Goal: Find specific page/section: Find specific page/section

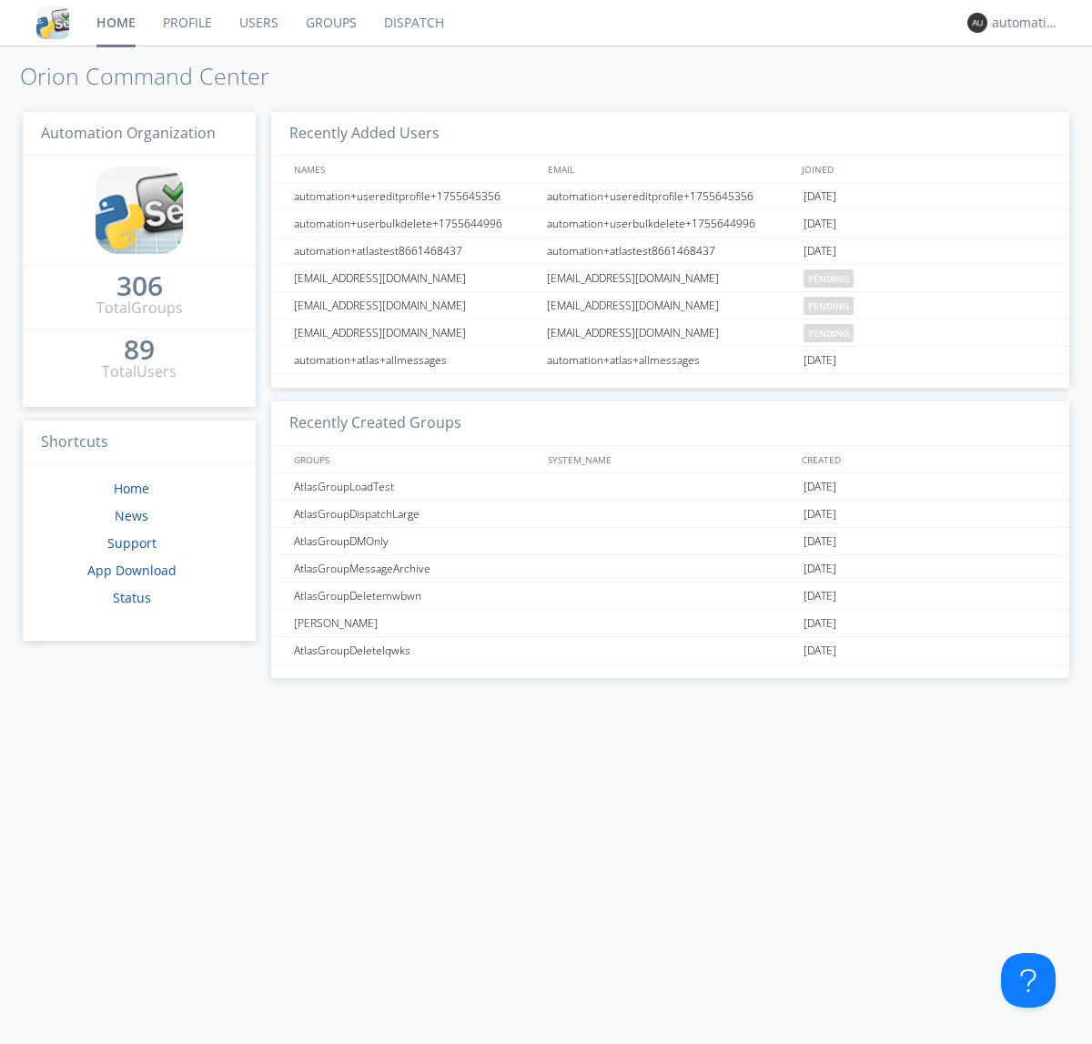
click at [412, 23] on link "Dispatch" at bounding box center [413, 23] width 87 height 46
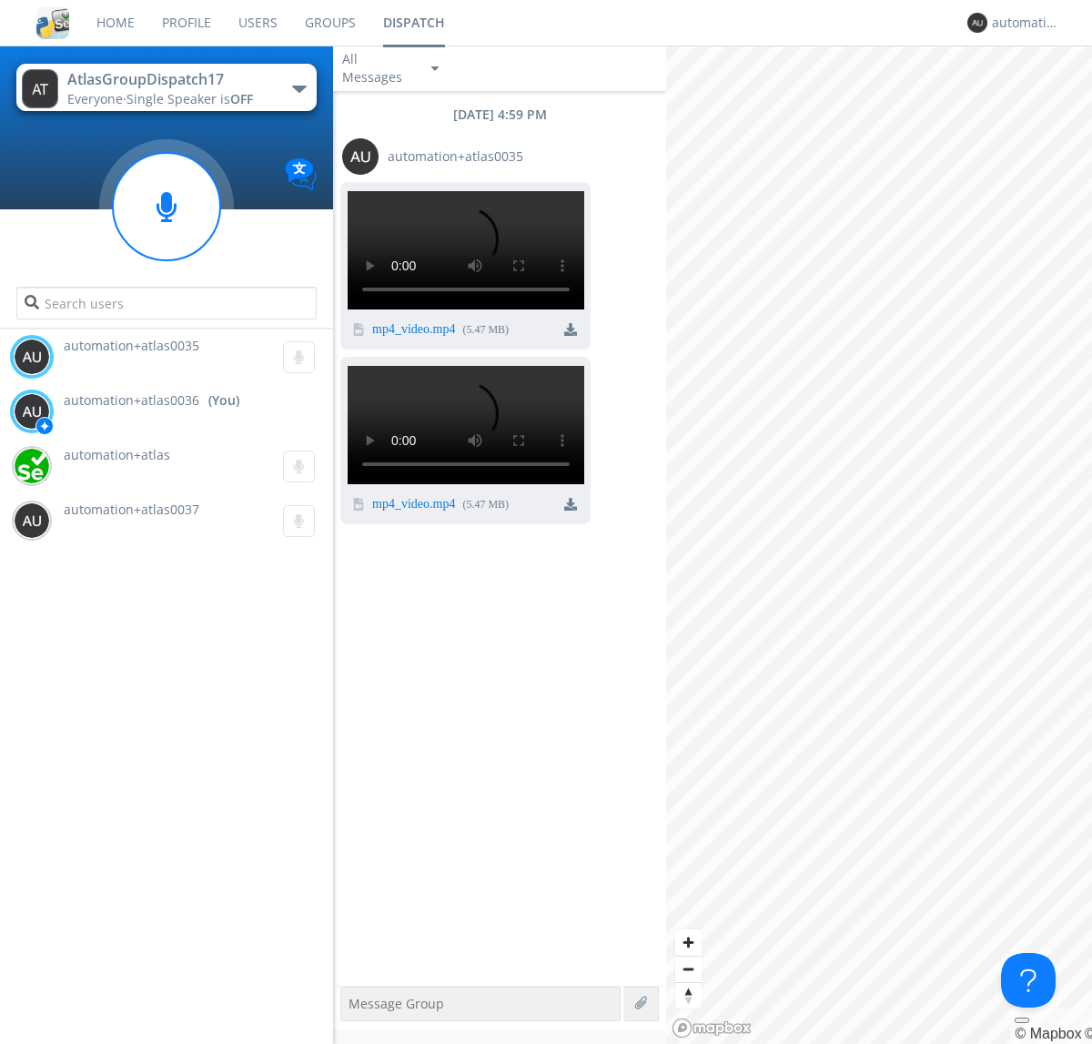
scroll to position [150, 0]
click at [571, 511] on img at bounding box center [570, 504] width 13 height 13
click at [1021, 23] on div "automation+atlas0036" at bounding box center [1026, 23] width 68 height 18
